Goal: Navigation & Orientation: Find specific page/section

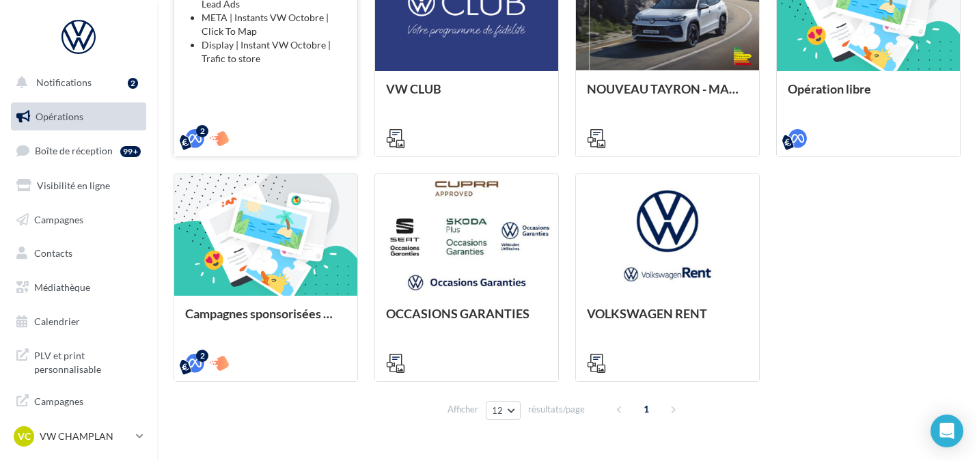
scroll to position [471, 0]
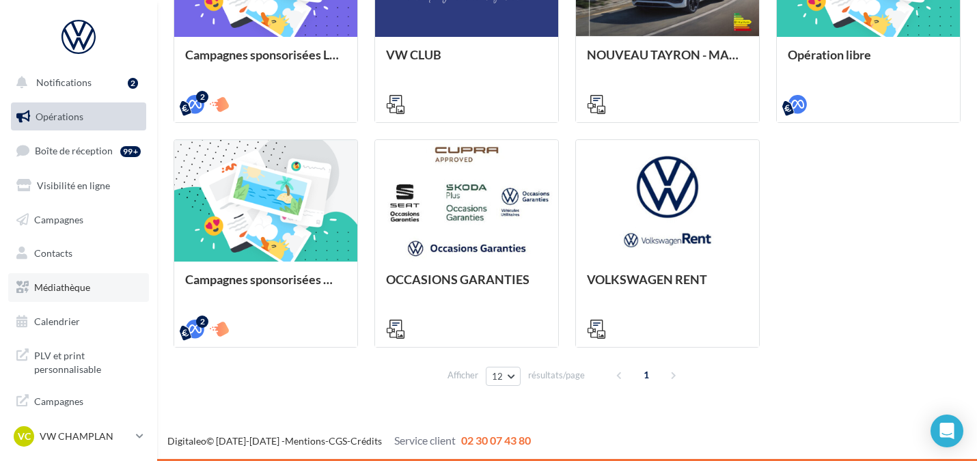
click at [77, 282] on span "Médiathèque" at bounding box center [62, 287] width 56 height 12
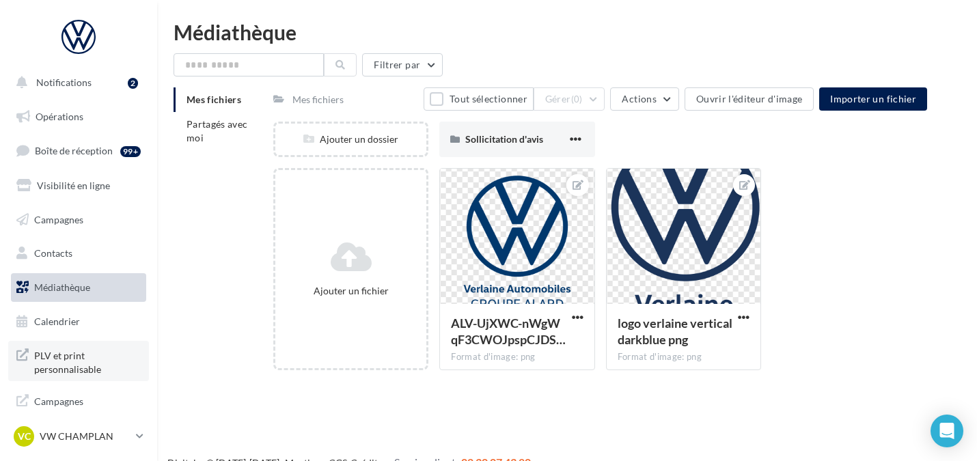
click at [73, 367] on span "PLV et print personnalisable" at bounding box center [87, 360] width 107 height 29
click at [84, 85] on span "Notifications" at bounding box center [63, 82] width 55 height 12
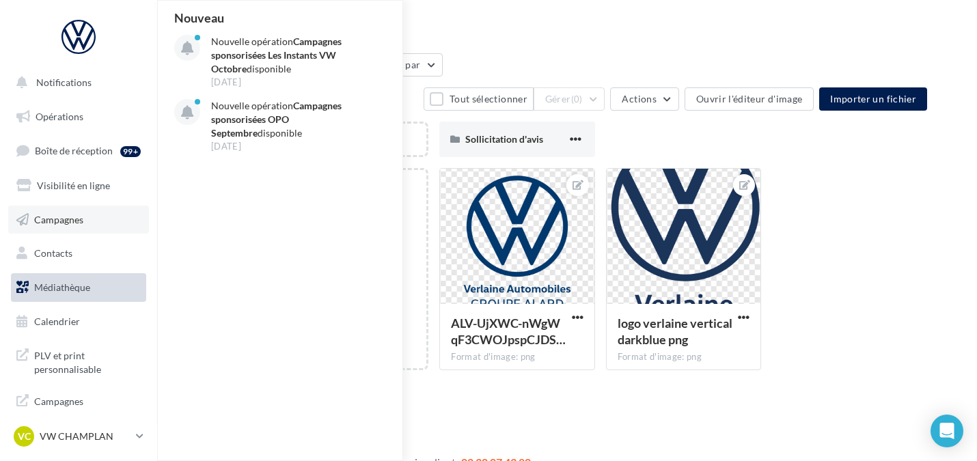
click at [70, 211] on link "Campagnes" at bounding box center [78, 220] width 141 height 29
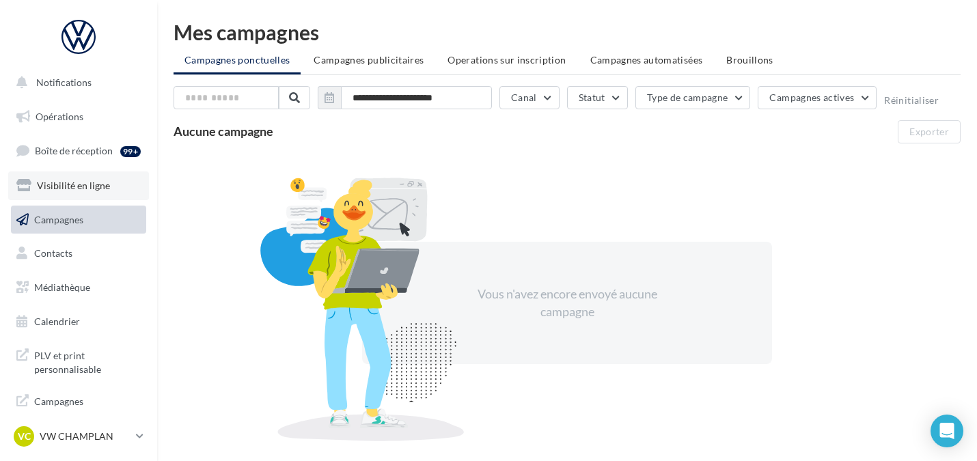
click at [70, 172] on link "Visibilité en ligne" at bounding box center [78, 185] width 141 height 29
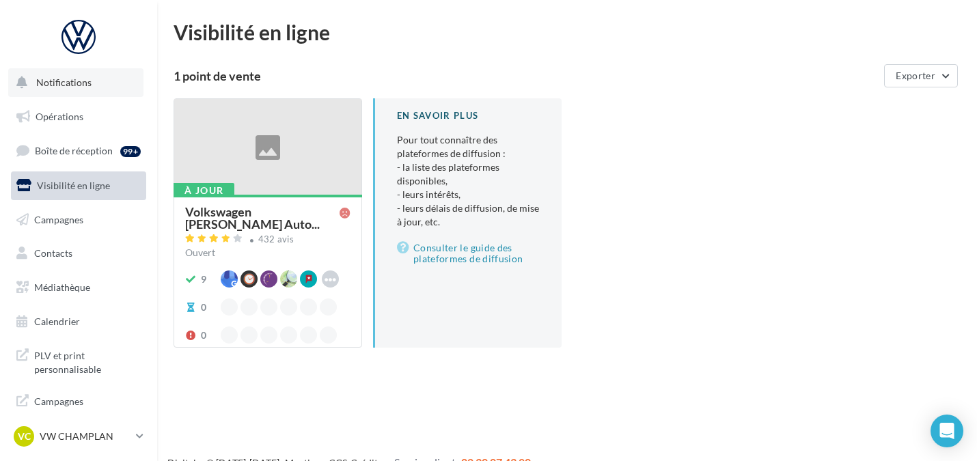
click at [102, 94] on button "Notifications" at bounding box center [75, 82] width 135 height 29
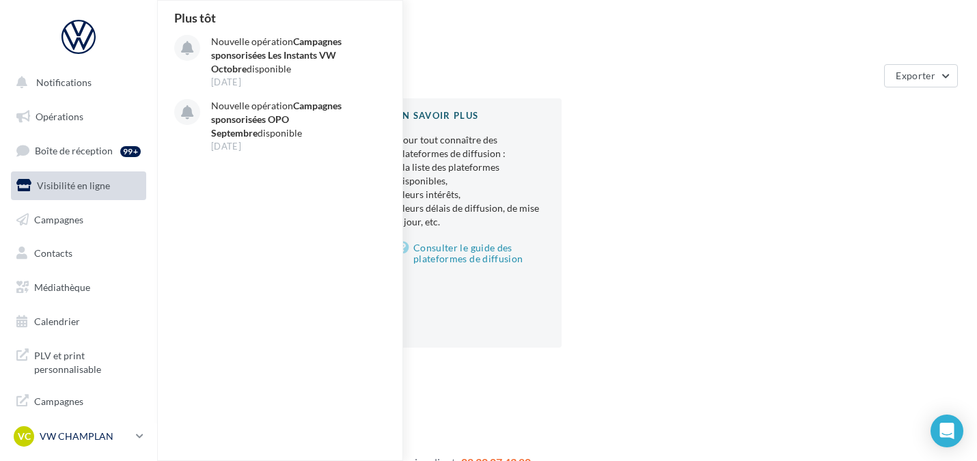
click at [96, 440] on p "VW CHAMPLAN" at bounding box center [85, 437] width 91 height 14
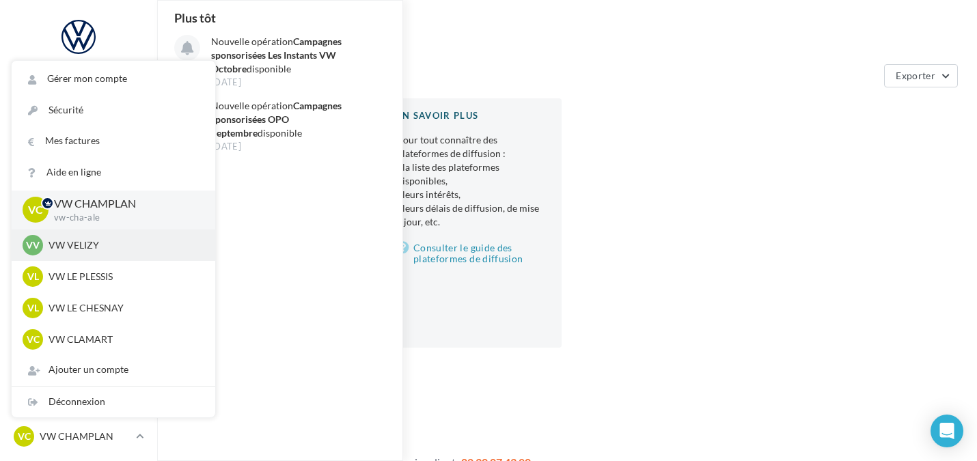
click at [96, 240] on p "VW VELIZY" at bounding box center [123, 245] width 150 height 14
